Goal: Task Accomplishment & Management: Manage account settings

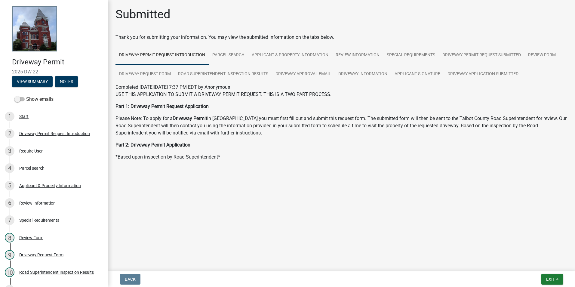
scroll to position [90, 0]
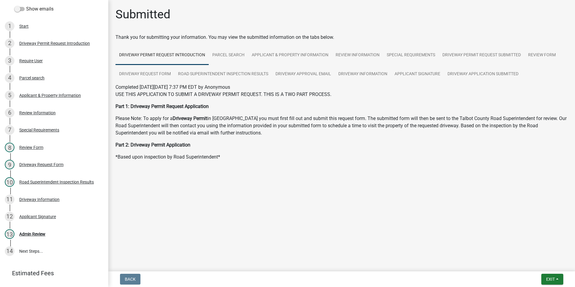
click at [540, 282] on form "Exit Save Save & Exit" at bounding box center [552, 278] width 27 height 11
click at [548, 279] on span "Exit" at bounding box center [550, 278] width 9 height 5
click at [529, 264] on button "Save & Exit" at bounding box center [539, 263] width 48 height 14
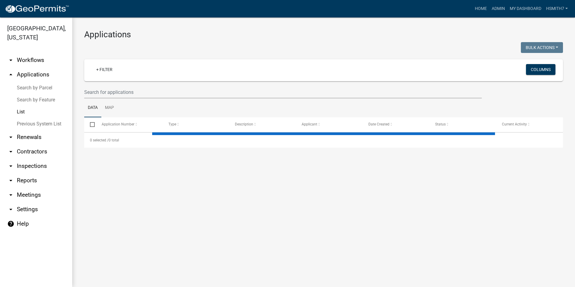
select select "3: 100"
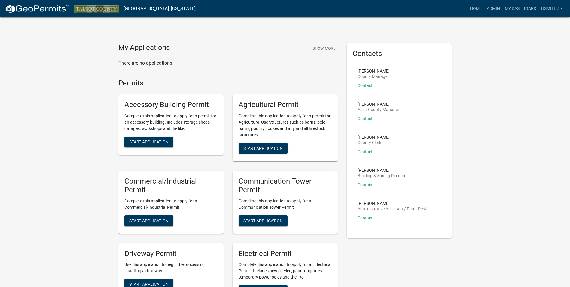
click at [495, 14] on nav "[GEOGRAPHIC_DATA], [US_STATE] more_horiz Home Admin My Dashboard hsmith7 Admin …" at bounding box center [285, 8] width 570 height 17
click at [492, 10] on link "Admin" at bounding box center [493, 8] width 18 height 11
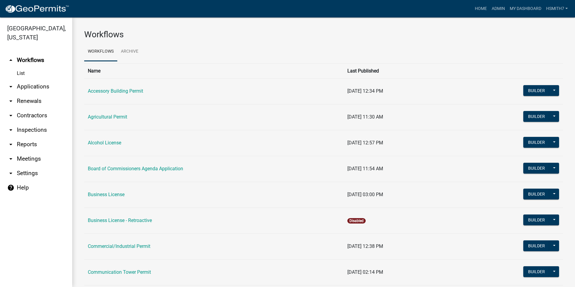
click at [42, 87] on link "arrow_drop_down Applications" at bounding box center [36, 86] width 72 height 14
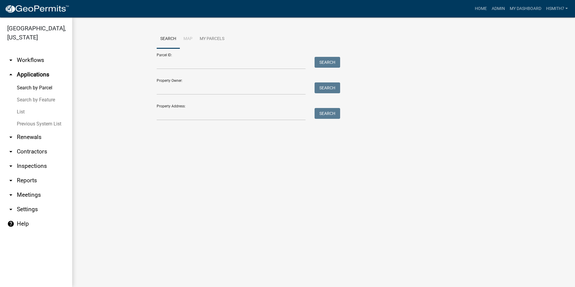
click at [23, 111] on link "List" at bounding box center [36, 112] width 72 height 12
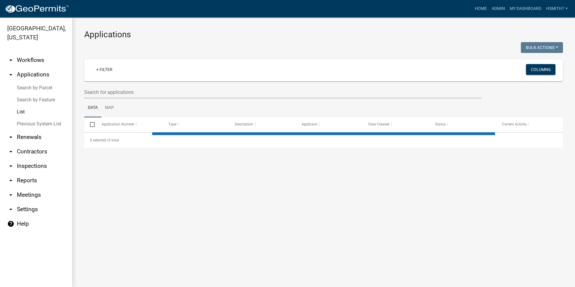
select select "3: 100"
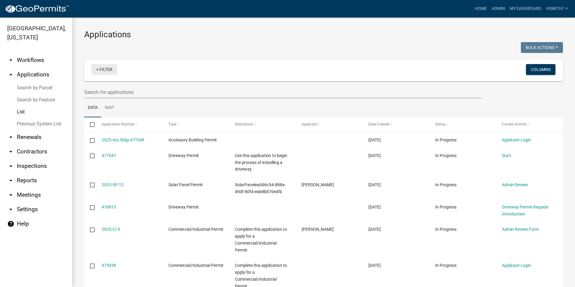
click at [108, 64] on link "+ Filter" at bounding box center [104, 69] width 26 height 11
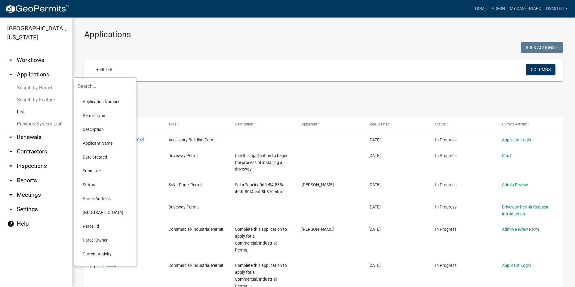
click at [109, 105] on li "Application Number" at bounding box center [105, 102] width 55 height 14
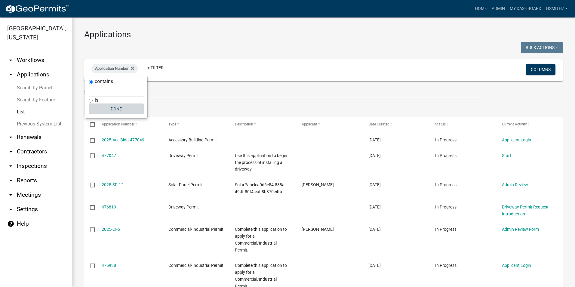
click at [122, 110] on button "Done" at bounding box center [116, 108] width 55 height 11
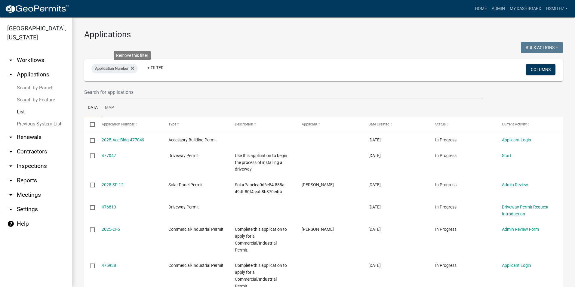
click at [131, 68] on fa-icon at bounding box center [131, 69] width 6 height 10
click at [112, 67] on link "+ Filter" at bounding box center [104, 69] width 26 height 11
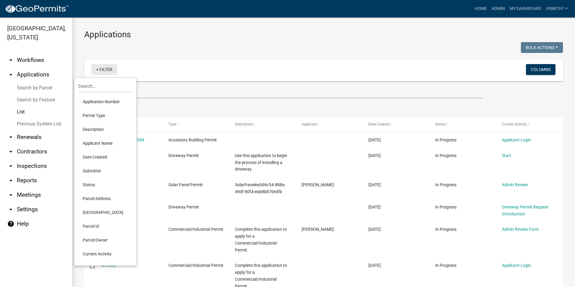
drag, startPoint x: 100, startPoint y: 111, endPoint x: 100, endPoint y: 114, distance: 3.3
drag, startPoint x: 100, startPoint y: 114, endPoint x: 93, endPoint y: 113, distance: 6.7
click at [93, 113] on li "Permit Type" at bounding box center [105, 115] width 55 height 14
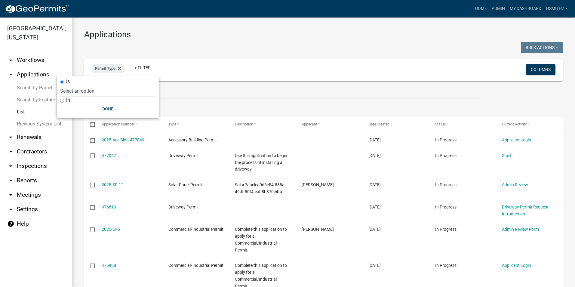
click at [65, 97] on select "Select an option Accessory Building Permit Agricultural Permit Alcohol License …" at bounding box center [107, 91] width 95 height 12
select select "502f208c-bc87-4ecb-9f82-130642696c9f"
click at [85, 85] on select "Select an option Accessory Building Permit Agricultural Permit Alcohol License …" at bounding box center [107, 91] width 95 height 12
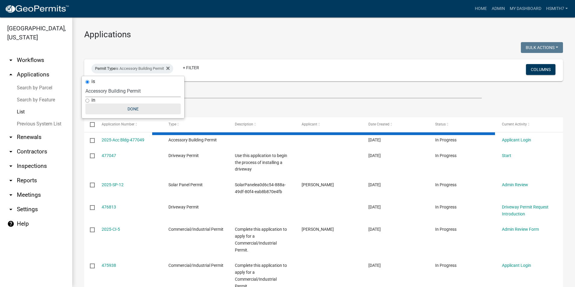
click at [116, 105] on button "Done" at bounding box center [132, 108] width 95 height 11
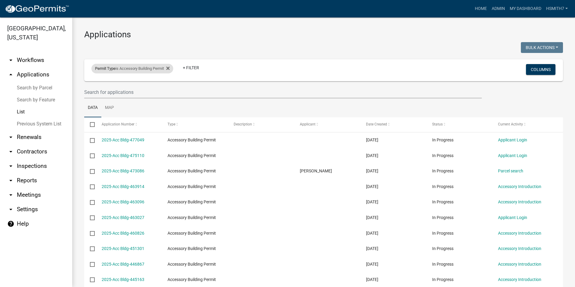
click at [136, 68] on div "Permit Type is Accessory Building Permit" at bounding box center [132, 69] width 82 height 10
select select "502f208c-bc87-4ecb-9f82-130642696c9f"
click at [94, 101] on label "in" at bounding box center [93, 100] width 4 height 5
click at [89, 101] on input "in" at bounding box center [87, 101] width 4 height 4
radio input "true"
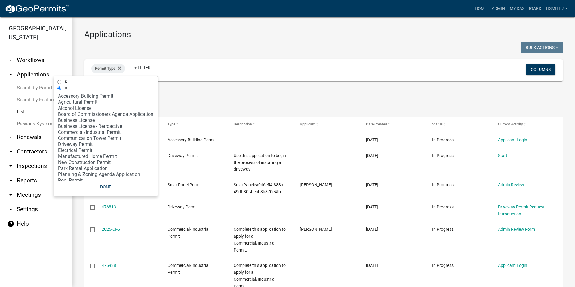
select select "2: '7400d1b1-48f7-42c7-b095-9fe160bbc210'"
click at [74, 103] on option "Agricultural Permit" at bounding box center [105, 102] width 96 height 6
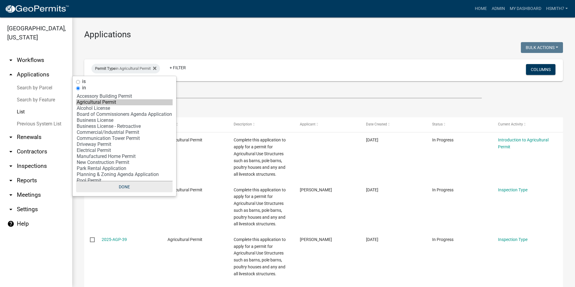
click at [117, 182] on button "Done" at bounding box center [124, 186] width 96 height 11
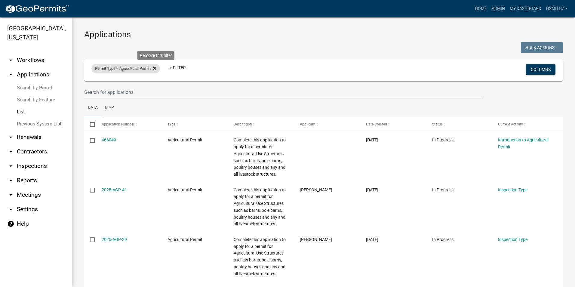
click at [156, 68] on icon at bounding box center [154, 68] width 3 height 5
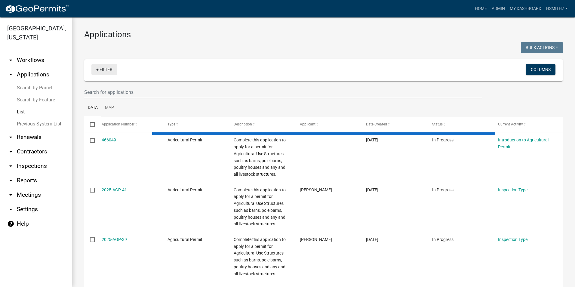
click at [102, 69] on link "+ Filter" at bounding box center [104, 69] width 26 height 11
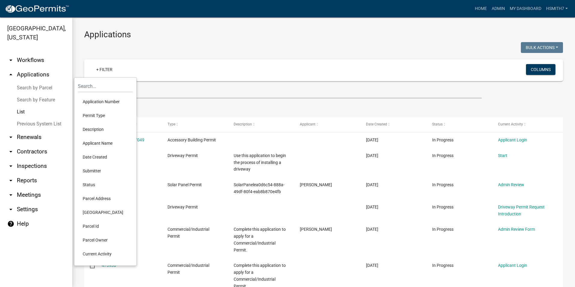
click at [91, 101] on li "Application Number" at bounding box center [105, 102] width 55 height 14
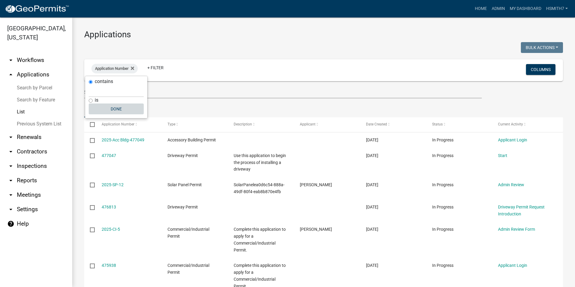
click at [118, 112] on button "Done" at bounding box center [116, 108] width 55 height 11
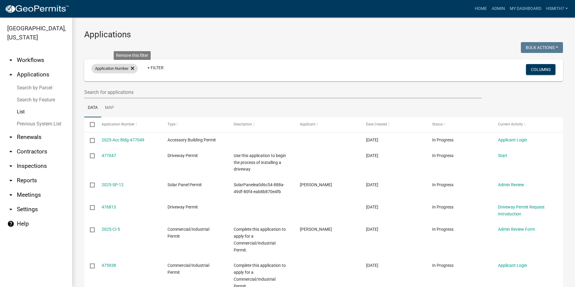
click at [132, 69] on icon at bounding box center [132, 68] width 3 height 5
click at [101, 68] on link "+ Filter" at bounding box center [104, 69] width 26 height 11
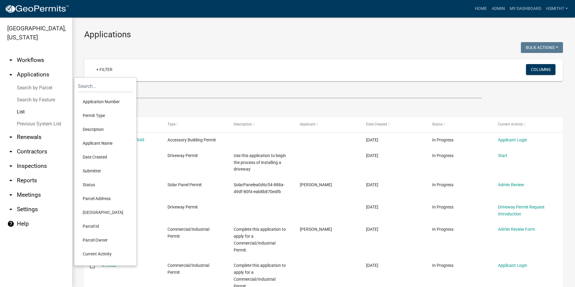
click at [99, 117] on li "Permit Type" at bounding box center [105, 115] width 55 height 14
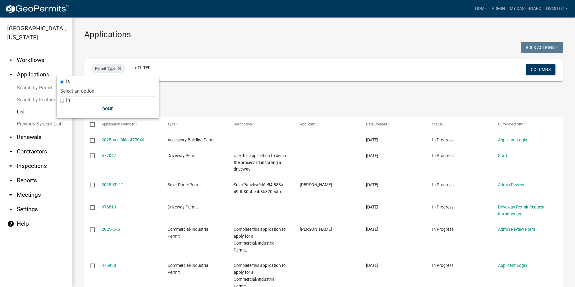
click at [67, 99] on label "in" at bounding box center [68, 100] width 4 height 5
click at [64, 99] on input "in" at bounding box center [62, 101] width 4 height 4
radio input "true"
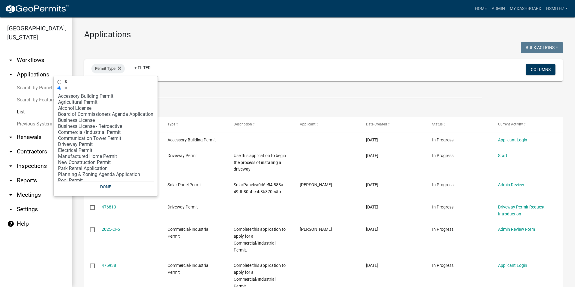
select select "5: 'a34148b1-d8b2-4557-84aa-00194bc85a9c'"
click at [87, 120] on option "Business License" at bounding box center [105, 120] width 96 height 6
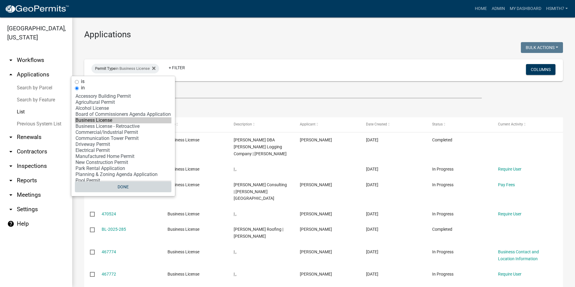
click at [115, 187] on button "Done" at bounding box center [123, 186] width 96 height 11
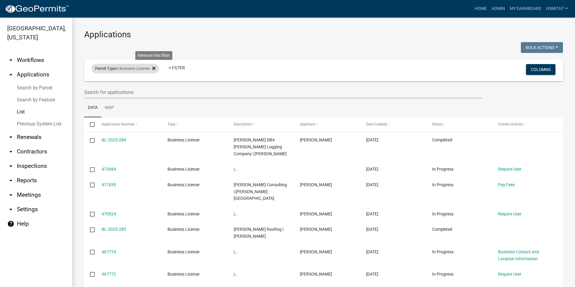
click at [152, 68] on fa-icon at bounding box center [153, 69] width 6 height 10
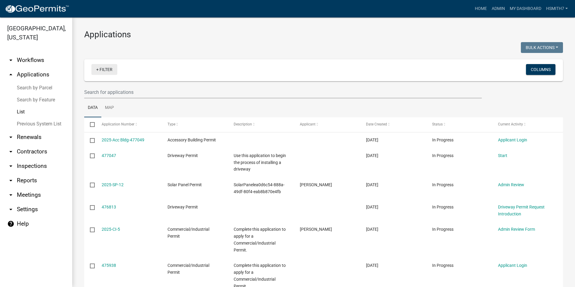
click at [105, 70] on link "+ Filter" at bounding box center [104, 69] width 26 height 11
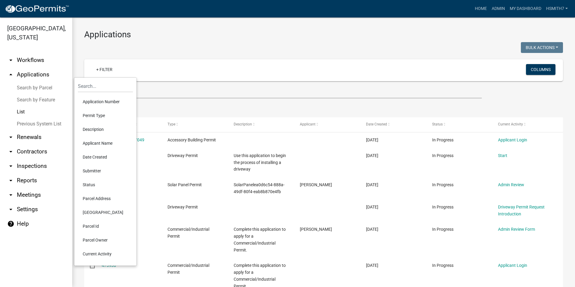
click at [97, 117] on li "Permit Type" at bounding box center [105, 115] width 55 height 14
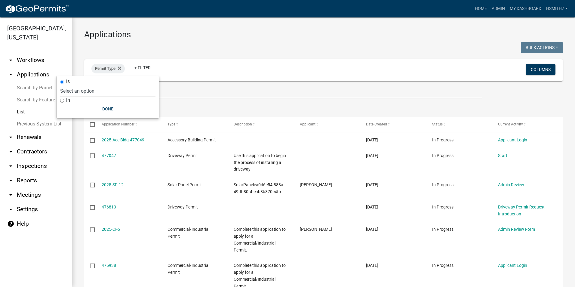
click at [72, 99] on div "in" at bounding box center [107, 100] width 95 height 6
click at [68, 99] on label "in" at bounding box center [68, 100] width 4 height 5
click at [64, 99] on input "in" at bounding box center [62, 101] width 4 height 4
radio input "true"
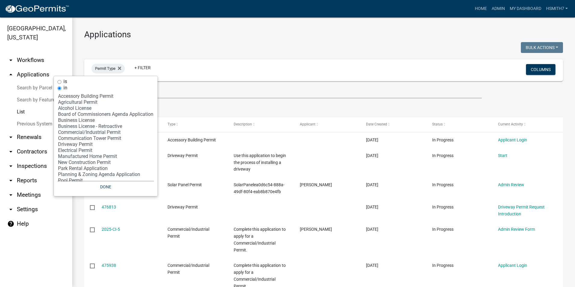
select select "7: 'f65475f6-f532-4efb-8870-83598cb024bf'"
click at [99, 133] on option "Commercial/Industrial Permit" at bounding box center [105, 132] width 96 height 6
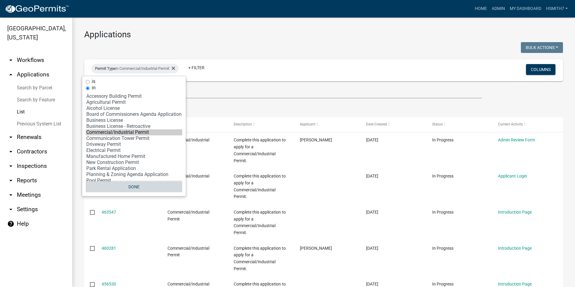
click at [137, 185] on button "Done" at bounding box center [134, 186] width 96 height 11
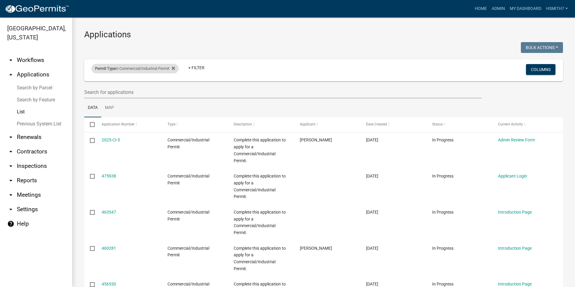
click at [157, 69] on div "Permit Type in Commercial/Industrial Permit" at bounding box center [134, 69] width 87 height 10
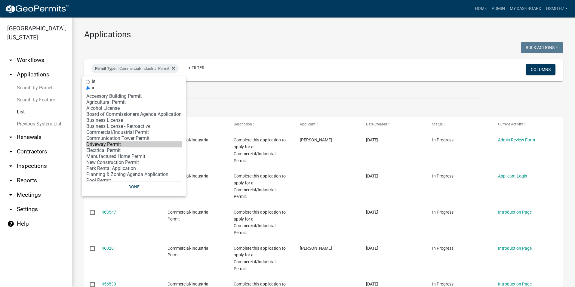
click at [114, 142] on option "Driveway Permit" at bounding box center [134, 144] width 96 height 6
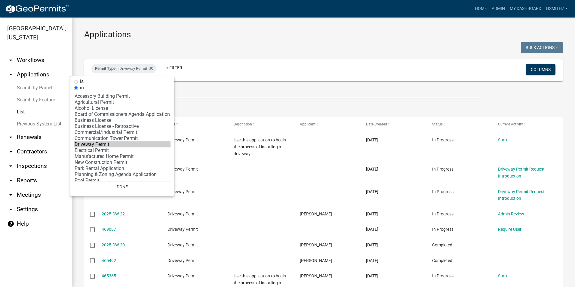
select select "8: 'b331010a-ed5a-424e-940d-e3ba60a7dbbf'"
click at [112, 137] on option "Communication Tower Permit" at bounding box center [122, 138] width 96 height 6
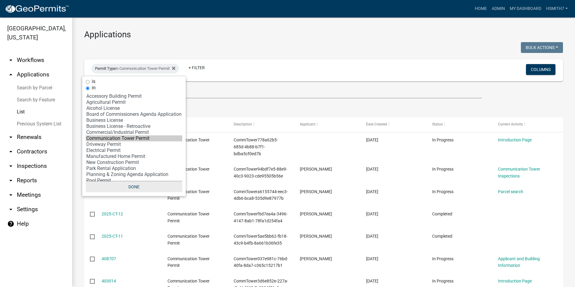
click at [136, 188] on button "Done" at bounding box center [134, 186] width 96 height 11
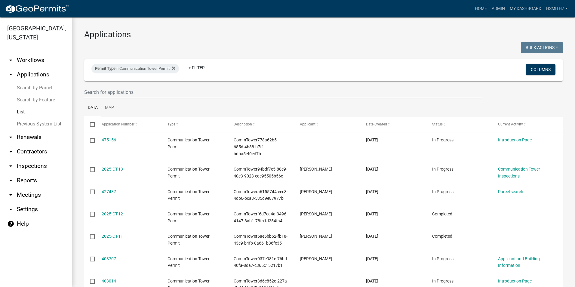
click at [151, 73] on div "Permit Type in Communication Tower Permit + Filter" at bounding box center [244, 70] width 315 height 16
click at [149, 72] on div "Permit Type in Communication Tower Permit" at bounding box center [134, 69] width 87 height 10
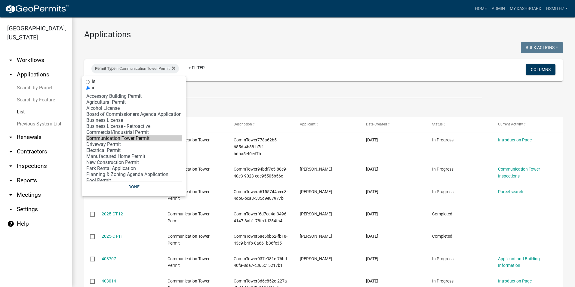
select select "9: '60ae78d1-16ed-4e4f-872e-38be42fbcfcc'"
click at [116, 143] on option "Driveway Permit" at bounding box center [134, 144] width 96 height 6
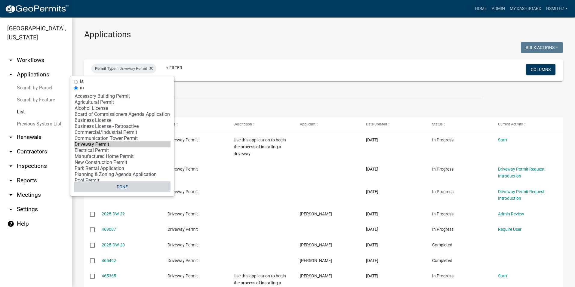
click at [130, 191] on button "Done" at bounding box center [122, 186] width 96 height 11
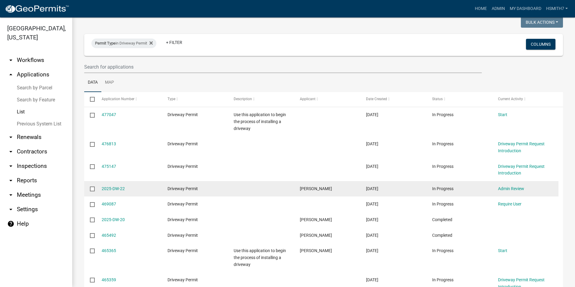
scroll to position [60, 0]
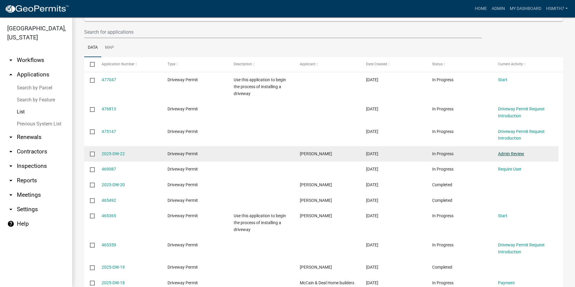
click at [515, 153] on link "Admin Review" at bounding box center [511, 153] width 26 height 5
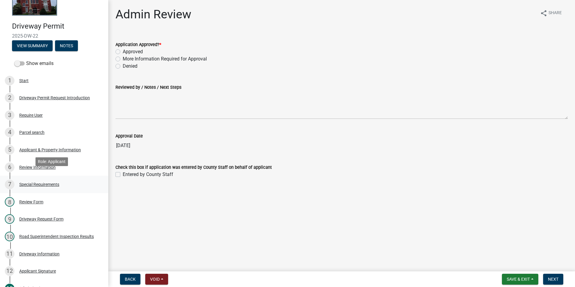
scroll to position [119, 0]
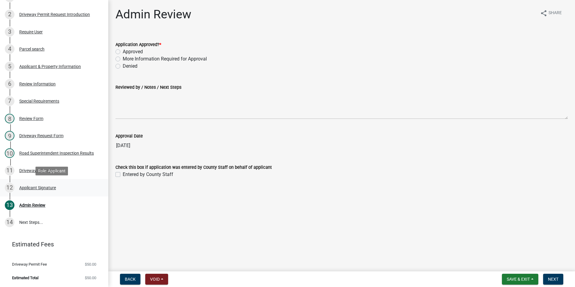
click at [62, 185] on div "12 Applicant Signature" at bounding box center [52, 188] width 94 height 10
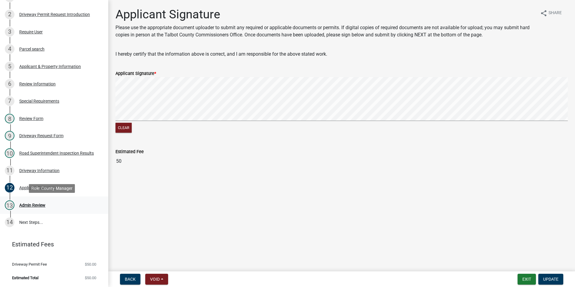
click at [59, 209] on div "13 Admin Review" at bounding box center [52, 205] width 94 height 10
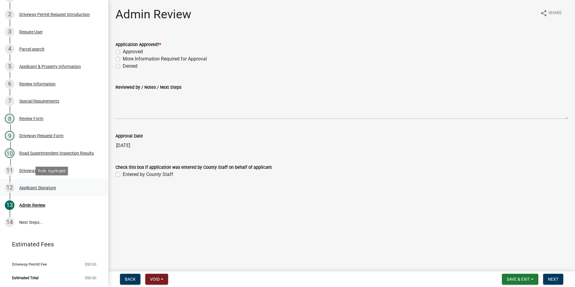
click at [42, 188] on div "Applicant Signature" at bounding box center [37, 187] width 37 height 4
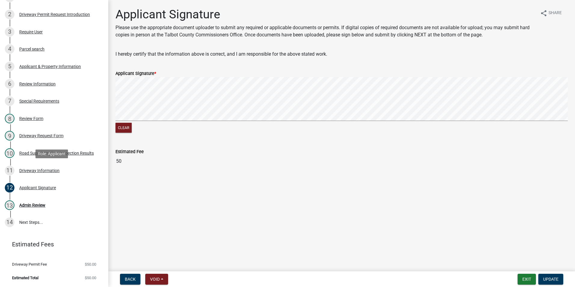
click at [39, 175] on div "11 Driveway Information" at bounding box center [52, 171] width 94 height 10
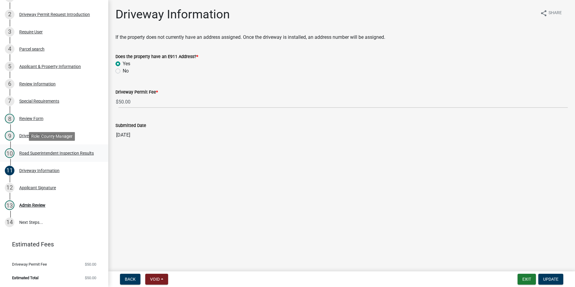
click at [41, 161] on link "10 Road Superintendent Inspection Results" at bounding box center [54, 152] width 108 height 17
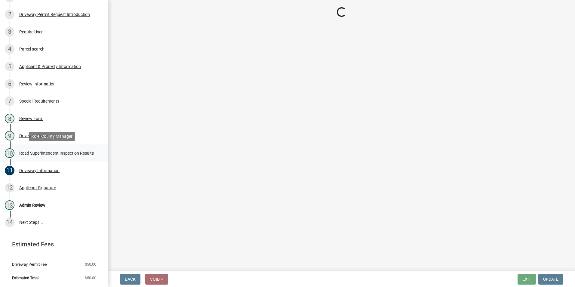
select select "33eb0099-6d4a-4ae7-8ad6-7733806e546e"
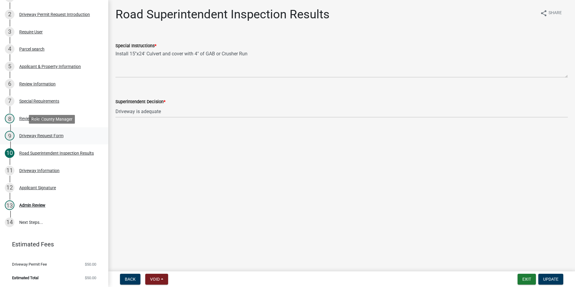
click at [65, 141] on link "9 Driveway Request Form" at bounding box center [54, 135] width 108 height 17
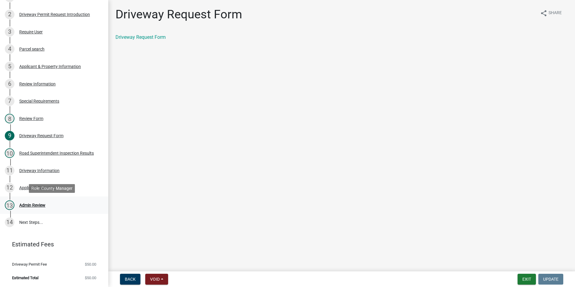
click at [66, 200] on link "13 Admin Review" at bounding box center [54, 204] width 108 height 17
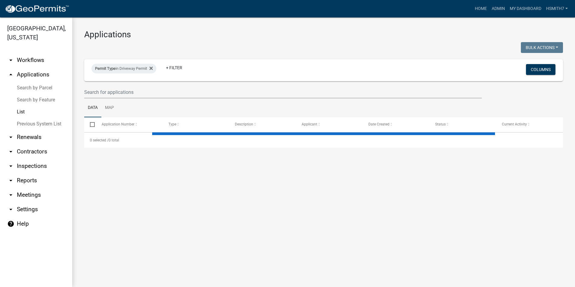
select select "3: 100"
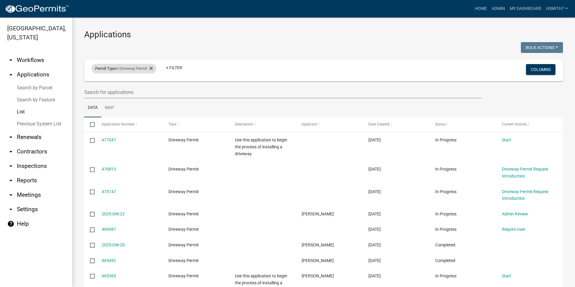
click at [124, 68] on div "Permit Type in Driveway Permit" at bounding box center [123, 69] width 65 height 10
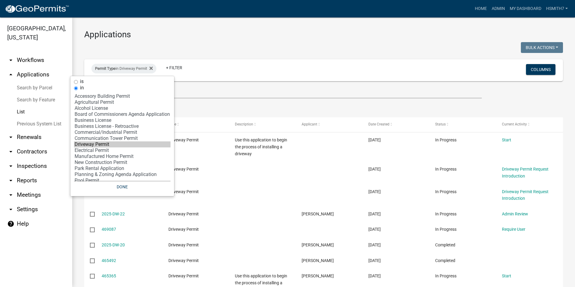
select select "10: 'd3398bb2-1b7a-4daf-b382-fb5b9cae75b1'"
click at [109, 149] on option "Electrical Permit" at bounding box center [122, 150] width 96 height 6
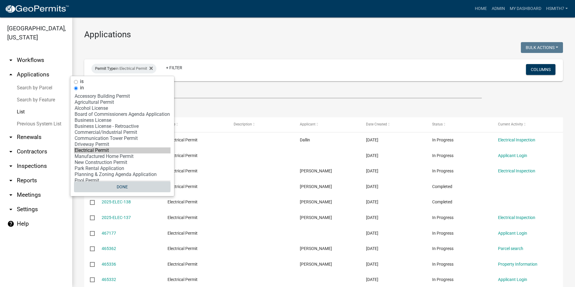
click at [122, 188] on button "Done" at bounding box center [122, 186] width 96 height 11
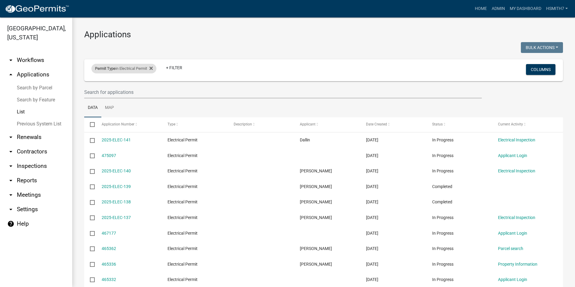
click at [129, 70] on div "Permit Type in Electrical Permit" at bounding box center [123, 69] width 65 height 10
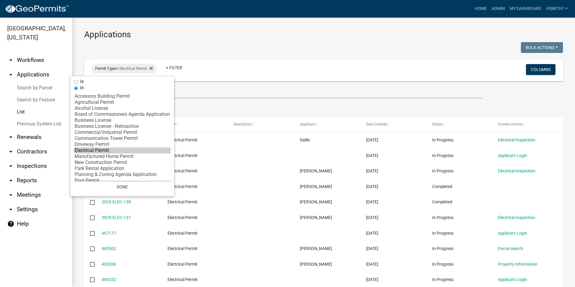
select select "11: 'dd78d371-1427-40dc-806a-1018b10d5d53'"
click at [119, 156] on option "Manufactured Home Permit" at bounding box center [122, 156] width 96 height 6
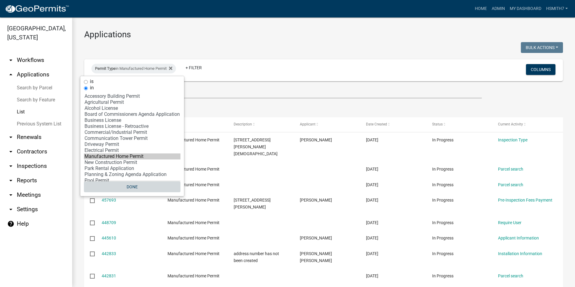
click at [124, 185] on button "Done" at bounding box center [132, 186] width 96 height 11
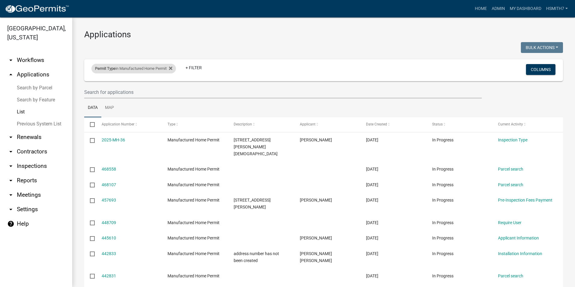
click at [141, 72] on div "Permit Type in Manufactured Home Permit" at bounding box center [133, 69] width 84 height 10
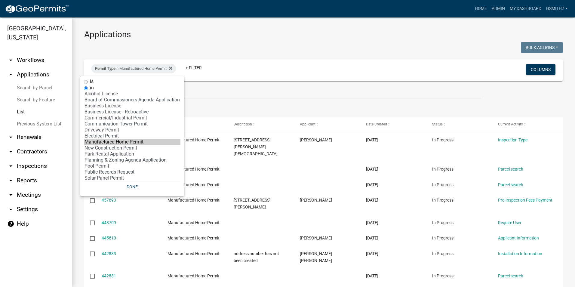
scroll to position [22, 0]
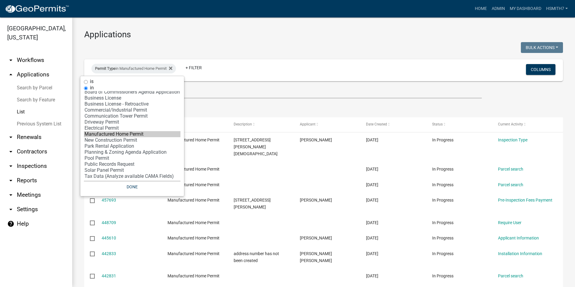
select select "12: '8f0f348d-721e-4407-8947-e3b69b3f0a37'"
click at [112, 139] on option "New Construction Permit" at bounding box center [132, 140] width 96 height 6
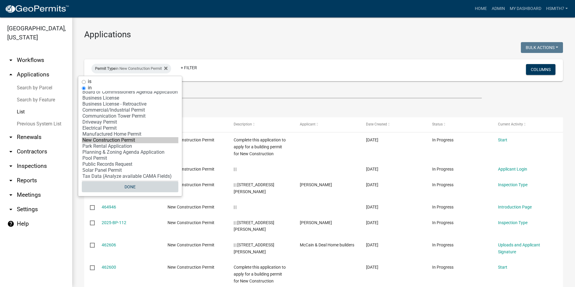
click at [130, 188] on button "Done" at bounding box center [130, 186] width 96 height 11
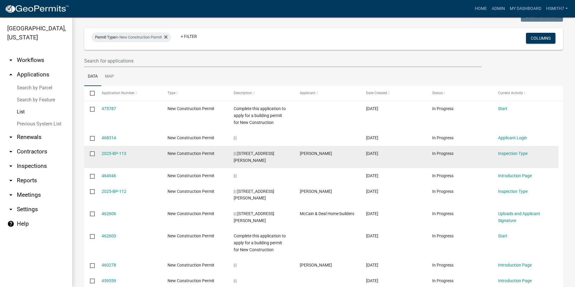
scroll to position [0, 0]
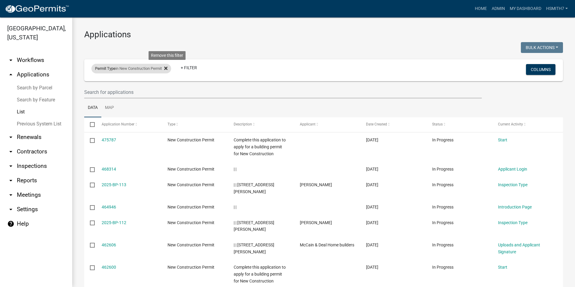
click at [167, 68] on icon at bounding box center [165, 68] width 3 height 5
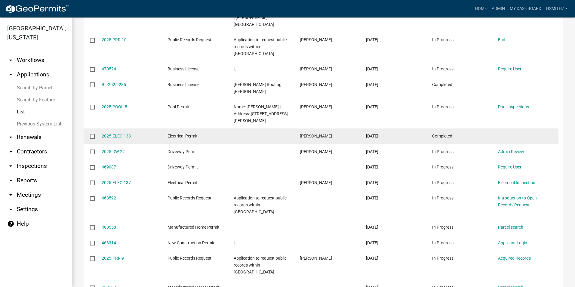
scroll to position [661, 0]
